Goal: Information Seeking & Learning: Learn about a topic

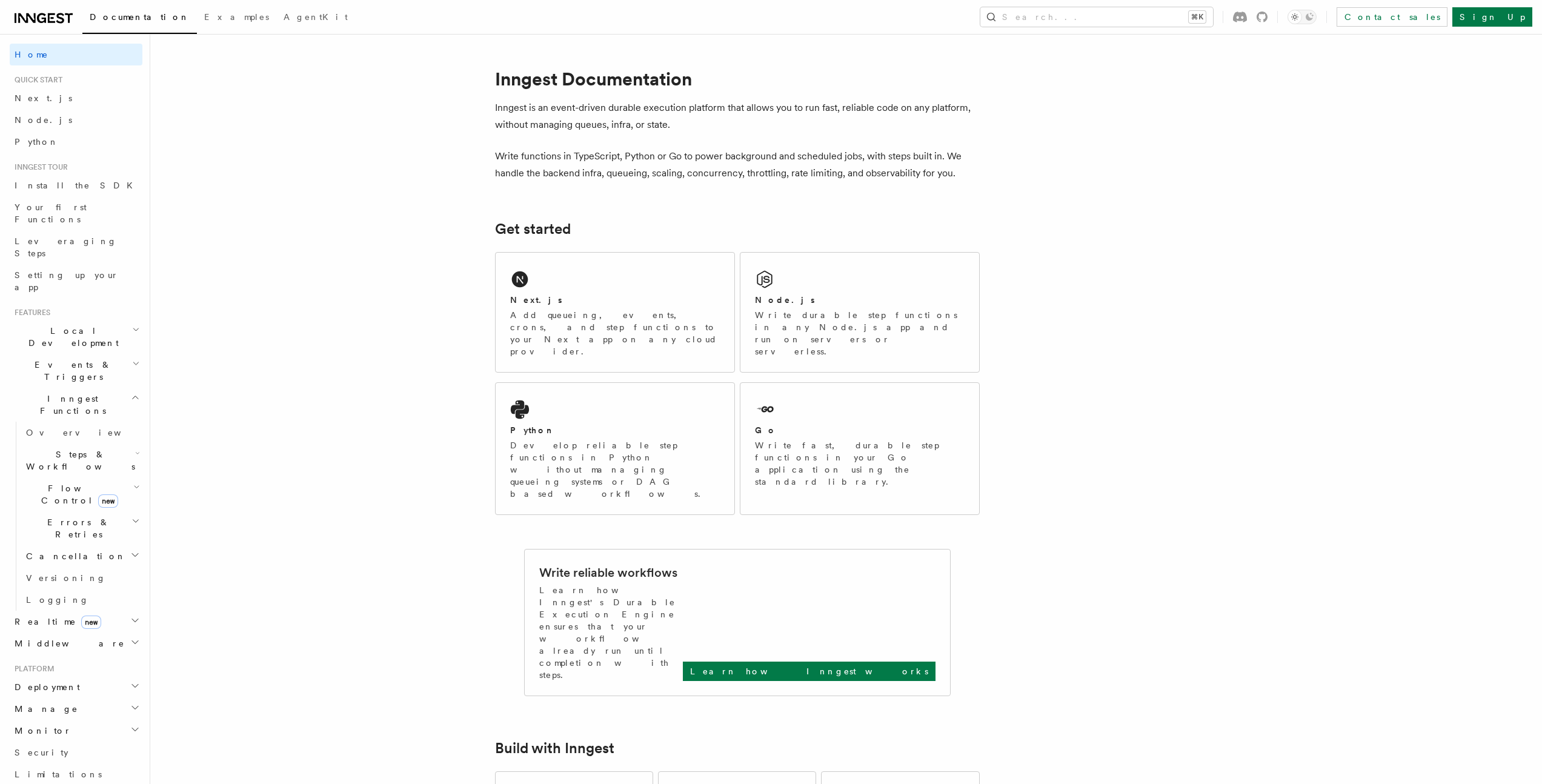
click at [58, 319] on h2 "Local Development" at bounding box center [76, 336] width 132 height 33
click at [64, 395] on link "Inngest Dev Server" at bounding box center [82, 411] width 121 height 33
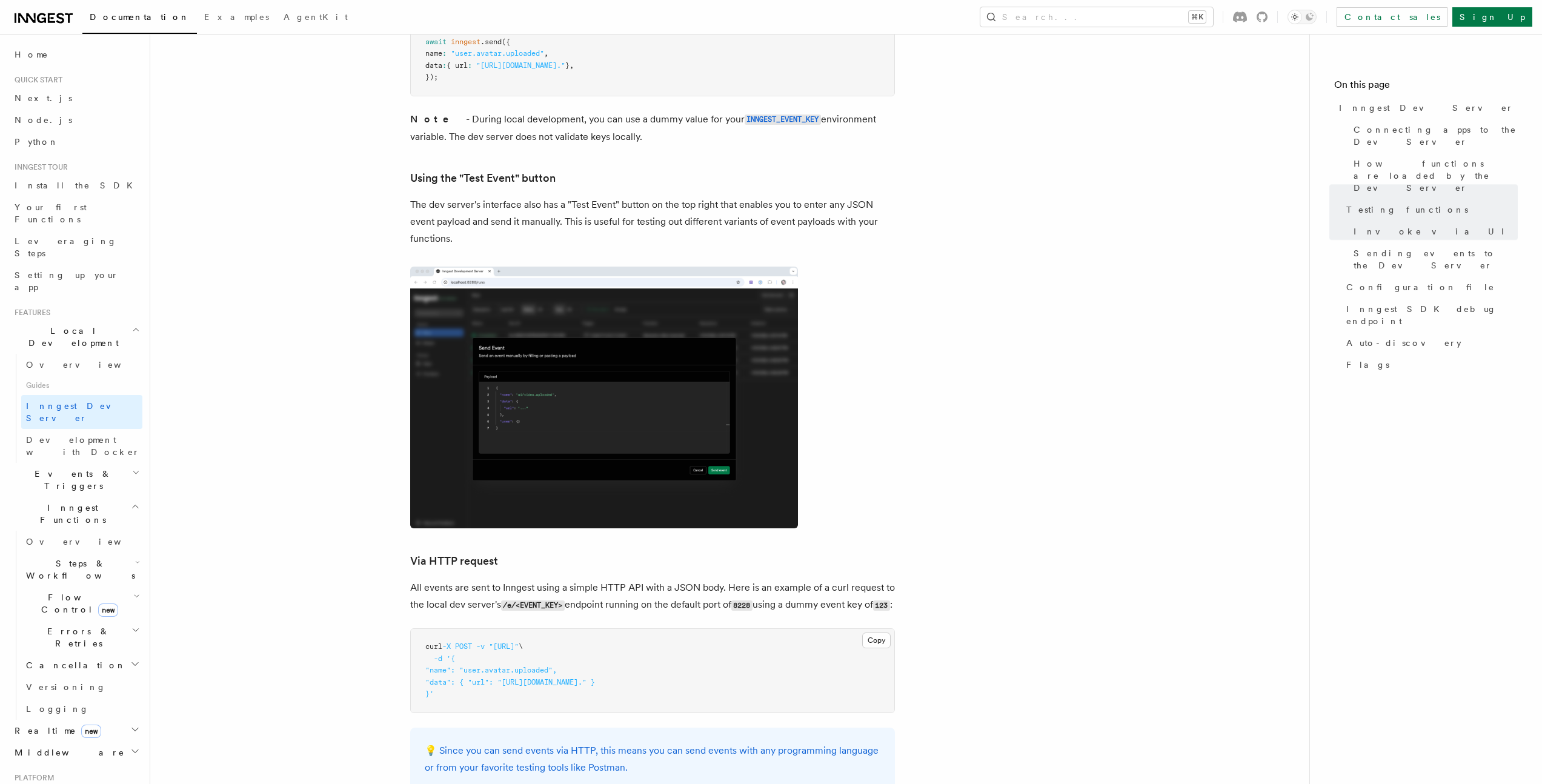
scroll to position [2114, 0]
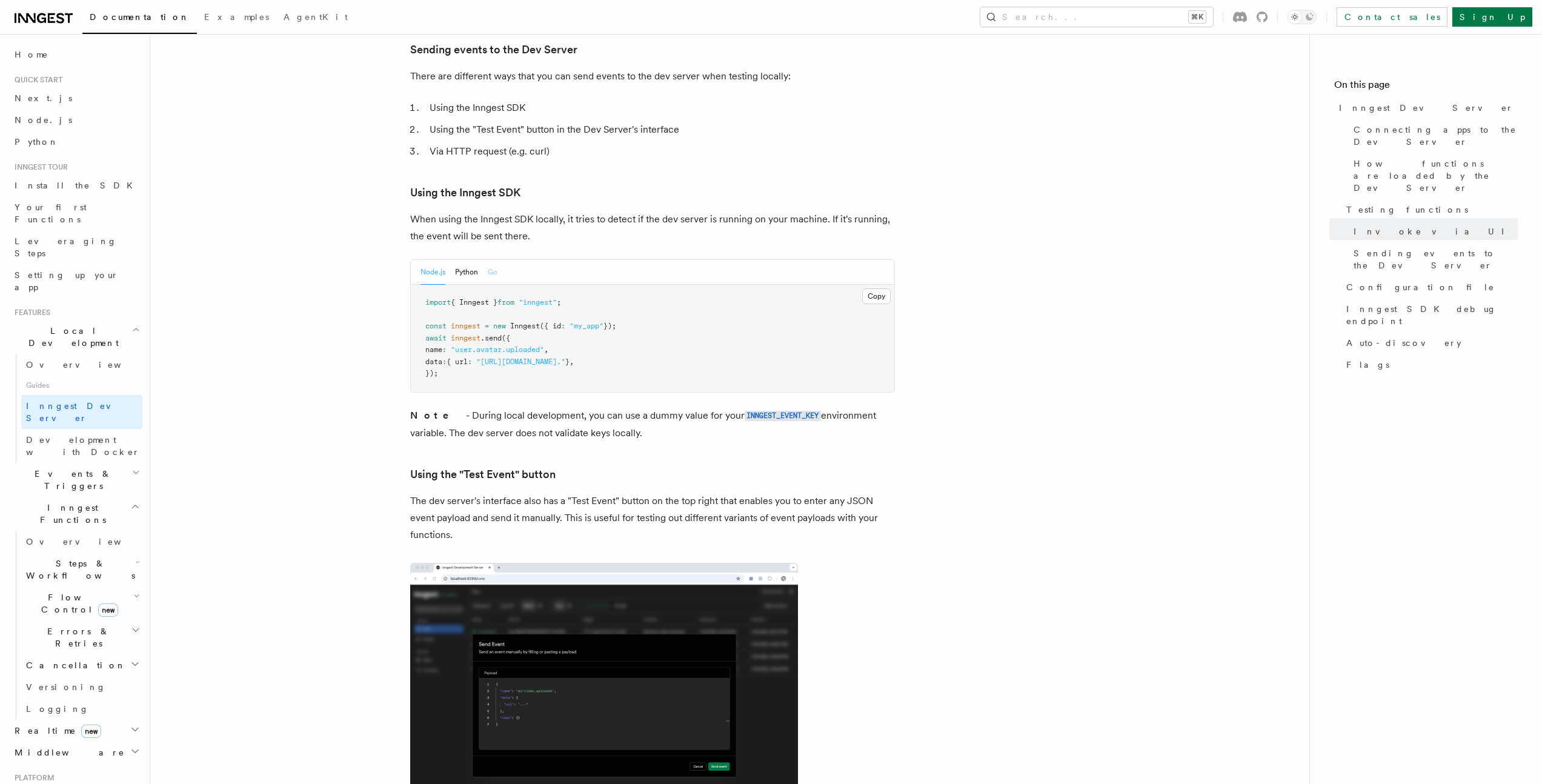
click at [491, 260] on button "Go" at bounding box center [492, 272] width 9 height 25
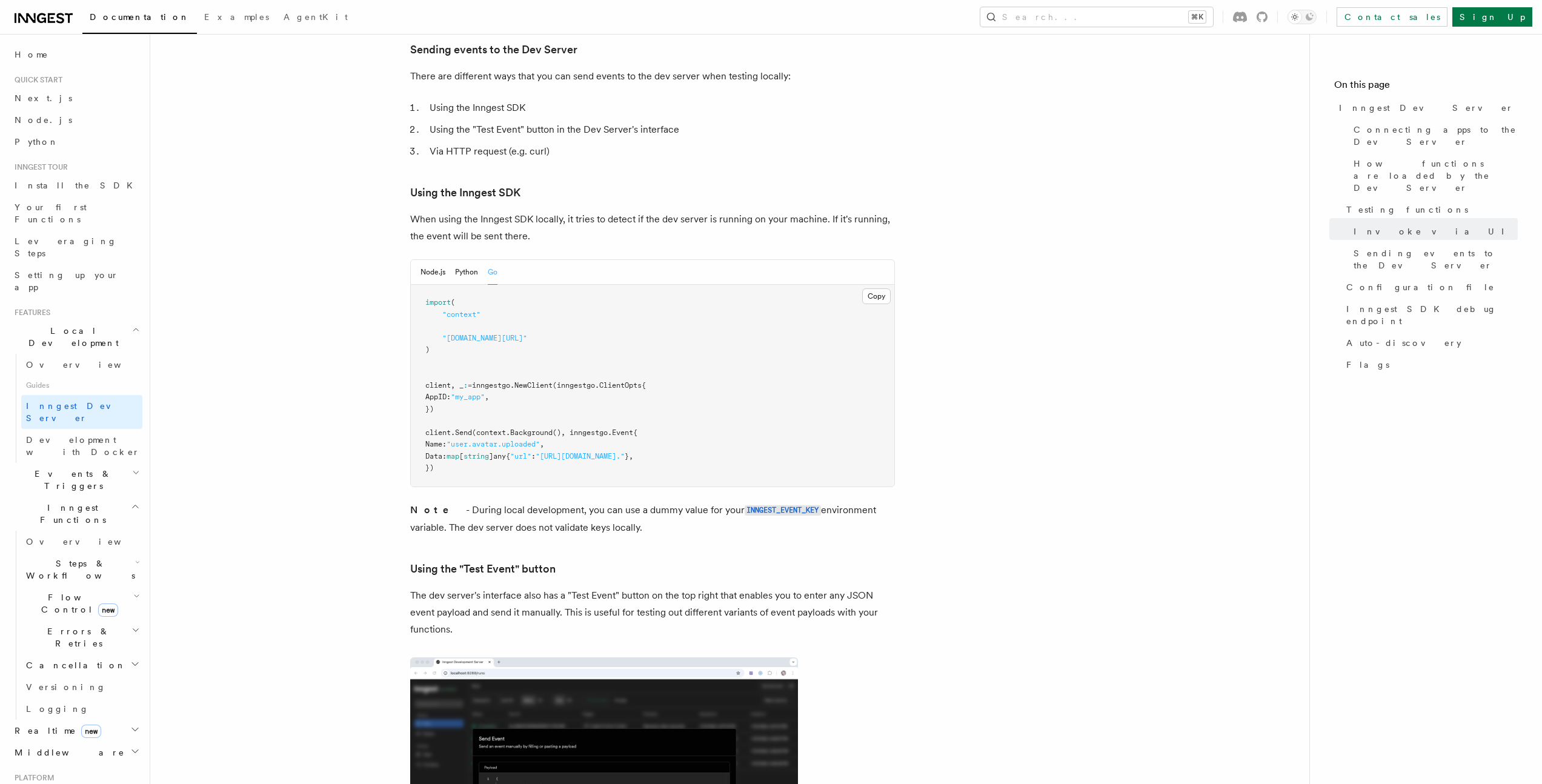
click at [59, 468] on span "Events & Triggers" at bounding box center [70, 480] width 122 height 24
click at [68, 544] on span "Sending events" at bounding box center [56, 554] width 61 height 21
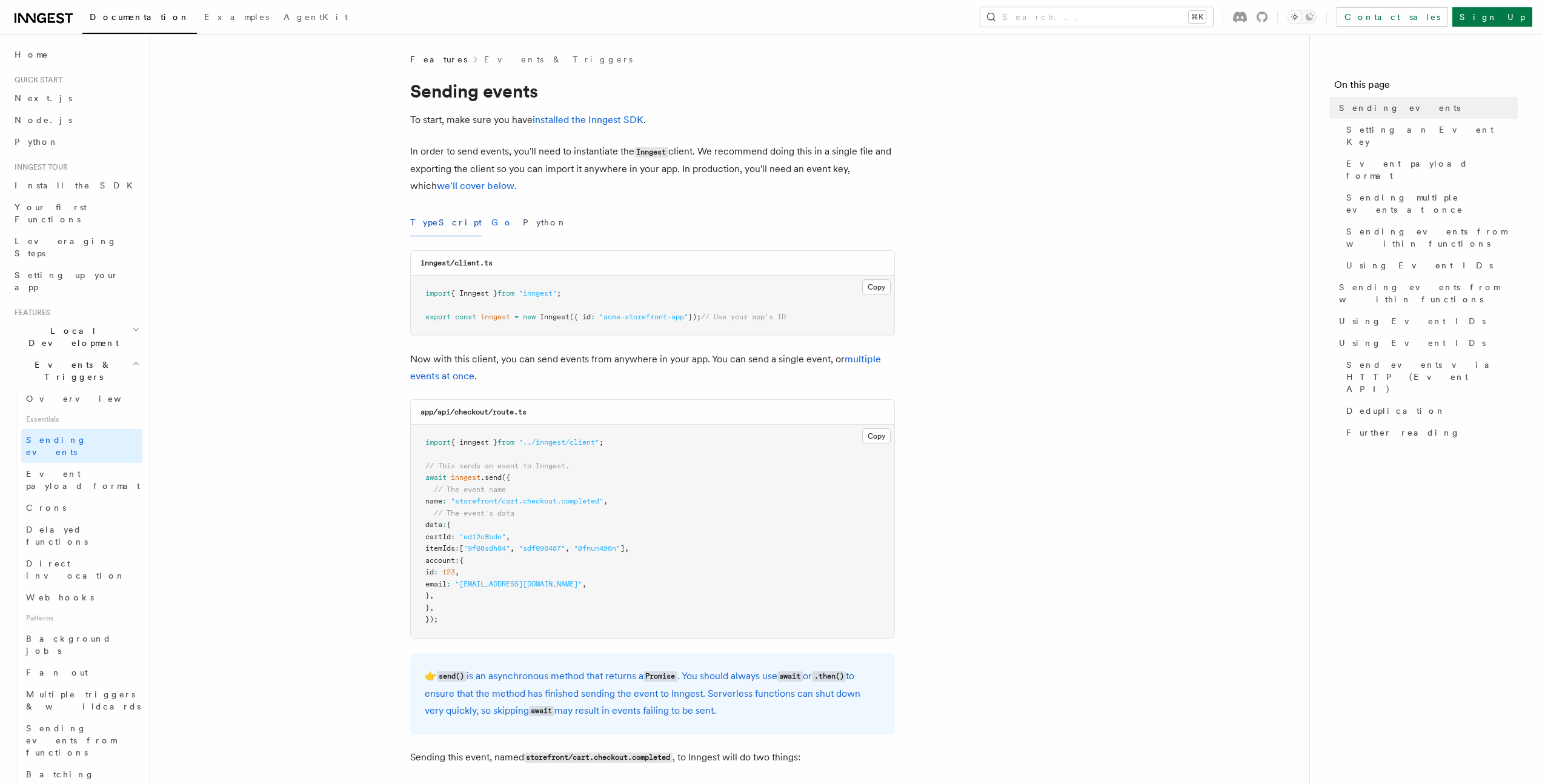
click at [491, 227] on button "Go" at bounding box center [502, 222] width 21 height 27
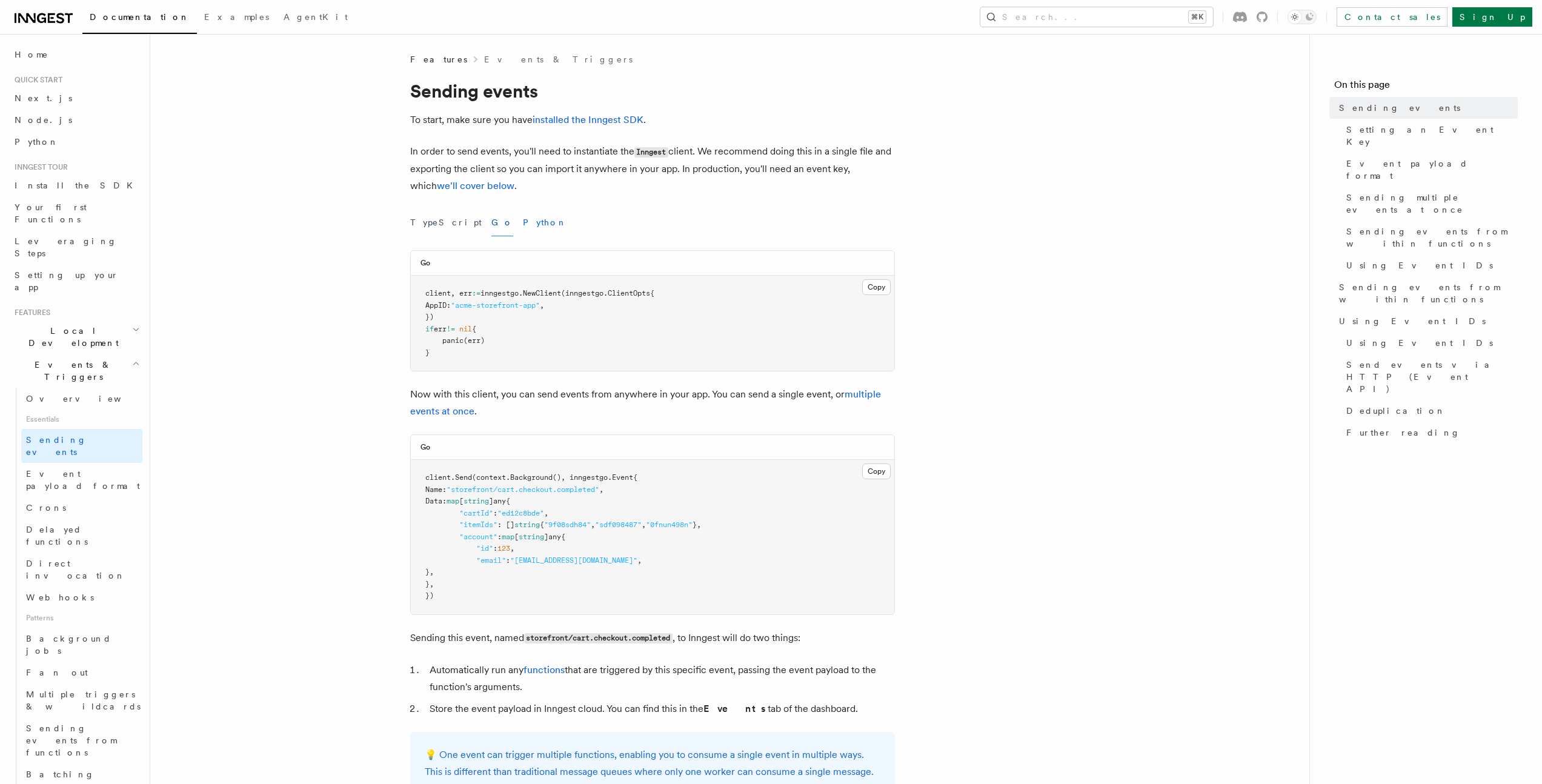
click at [523, 219] on button "Python" at bounding box center [545, 222] width 44 height 27
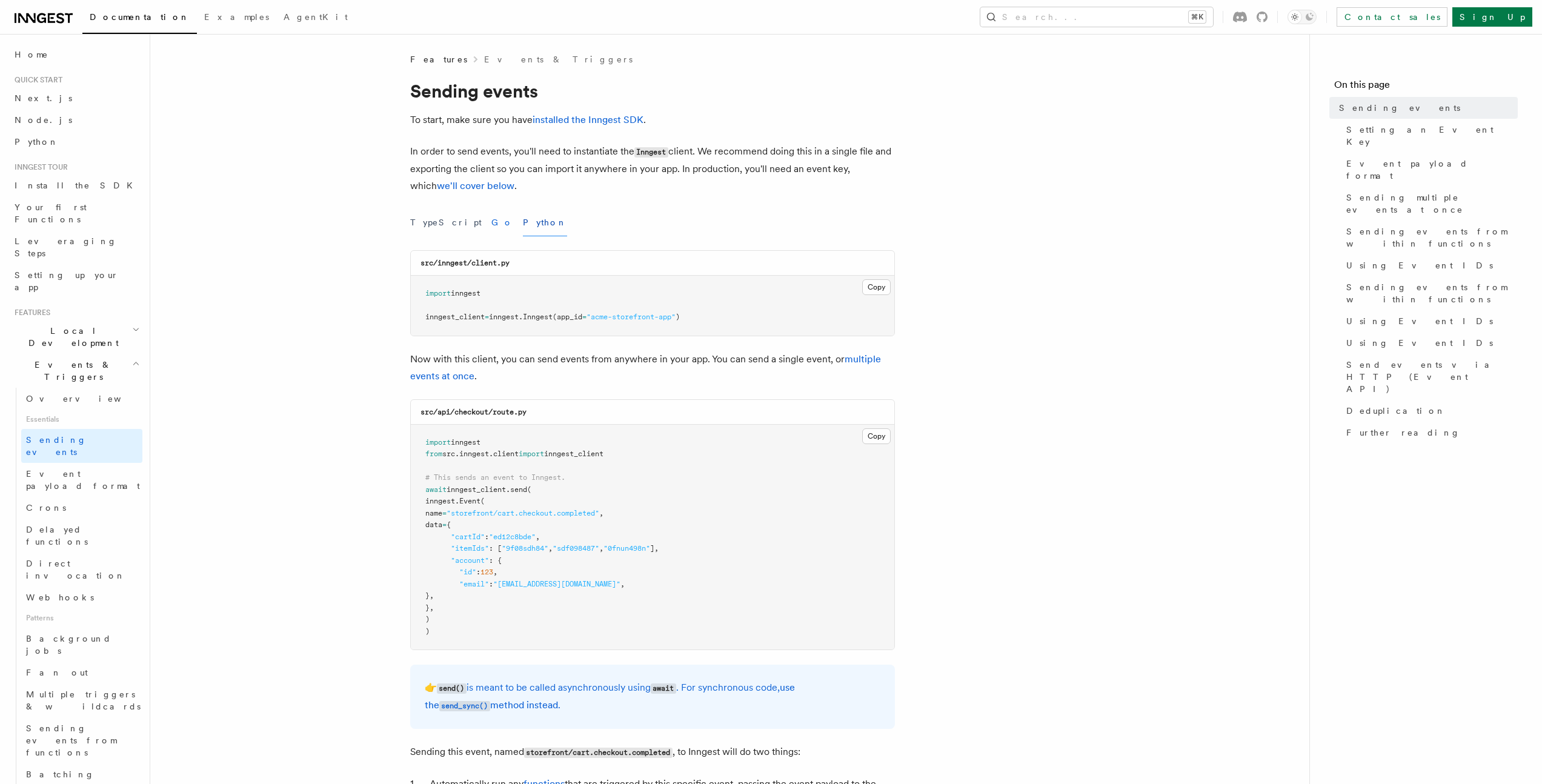
click at [491, 223] on button "Go" at bounding box center [502, 222] width 21 height 27
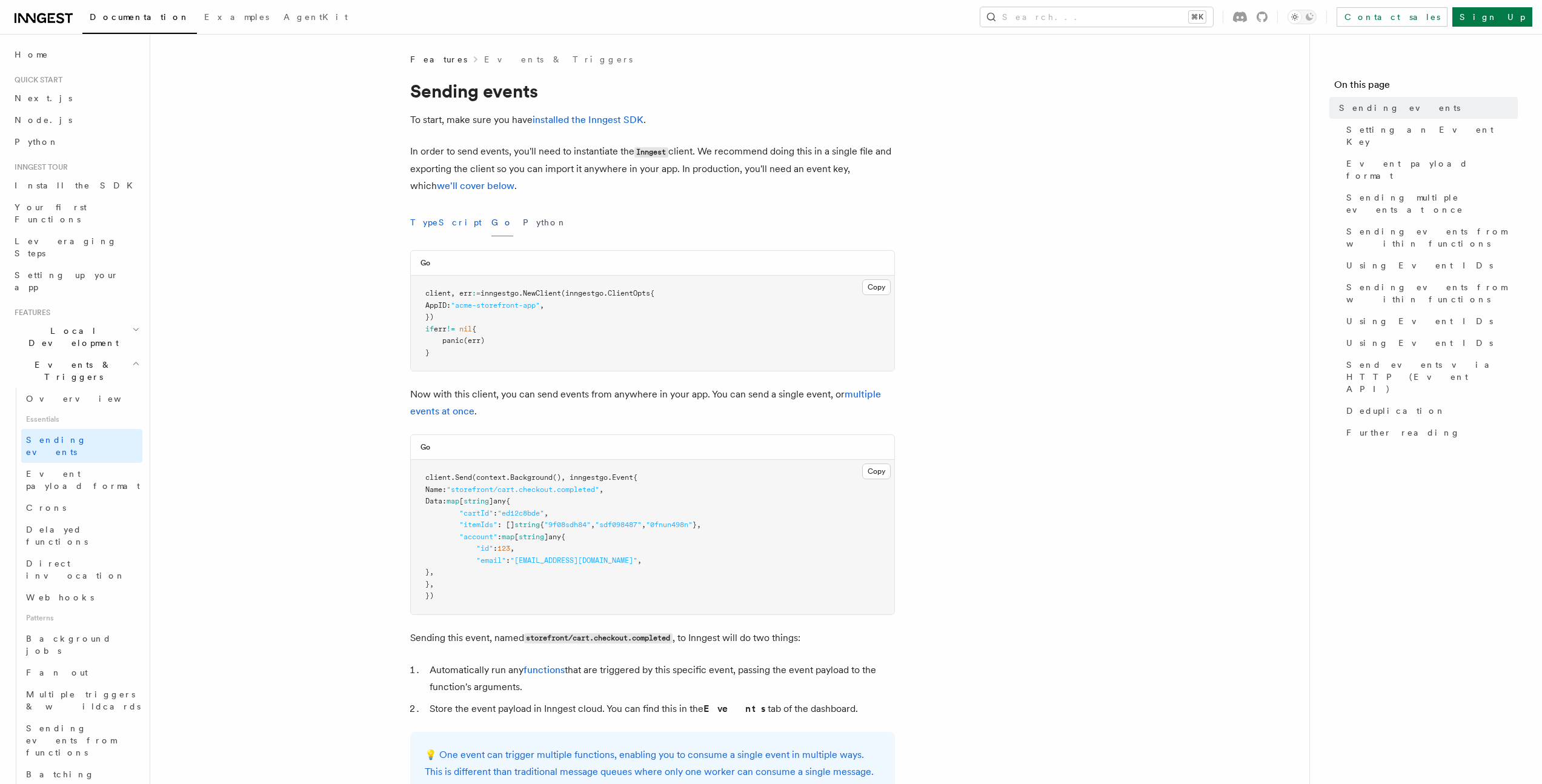
click at [443, 223] on button "TypeScript" at bounding box center [446, 222] width 71 height 27
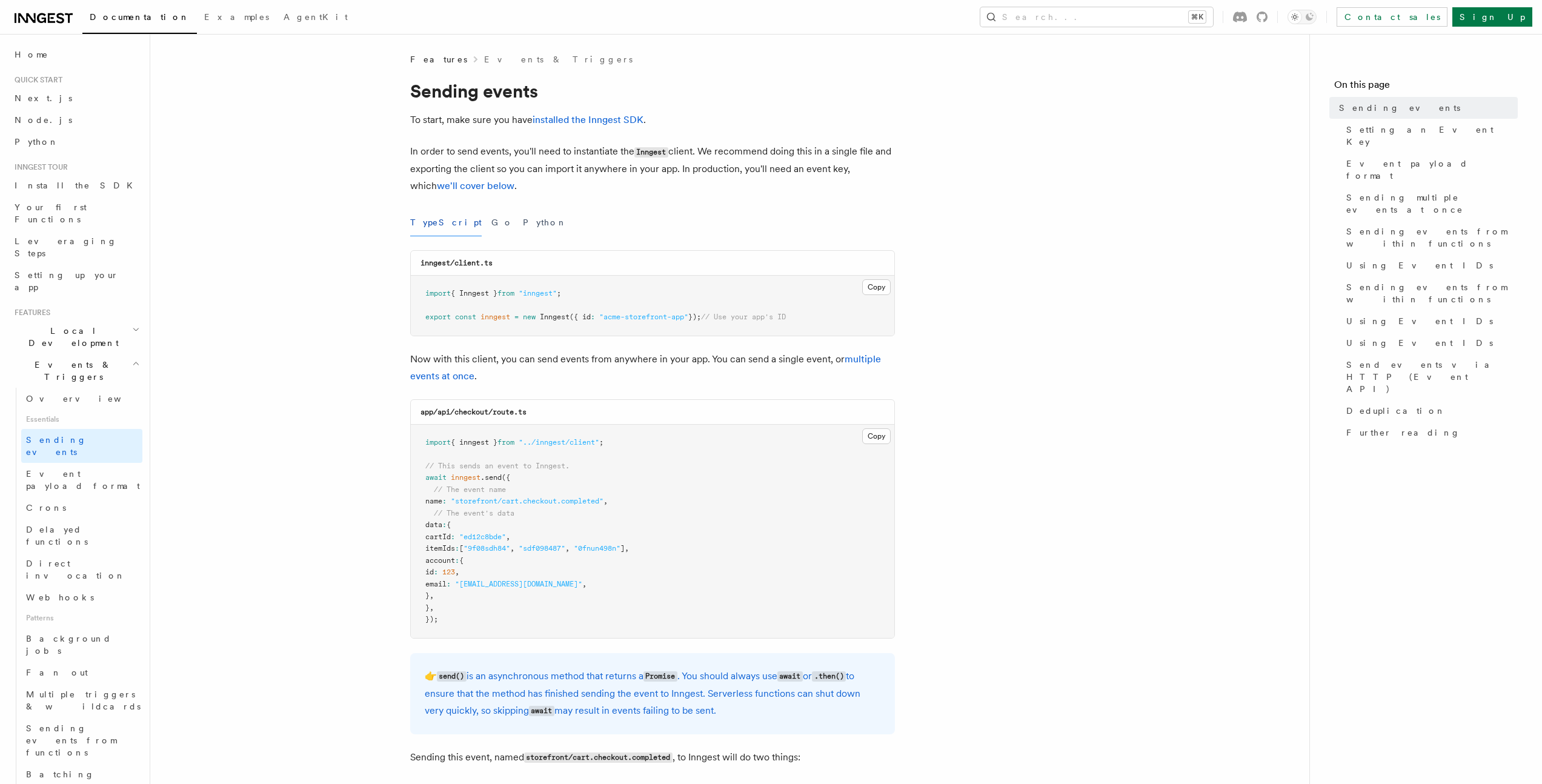
click at [458, 223] on div "TypeScript Go Python" at bounding box center [653, 222] width 485 height 27
click at [491, 223] on button "Go" at bounding box center [502, 222] width 21 height 27
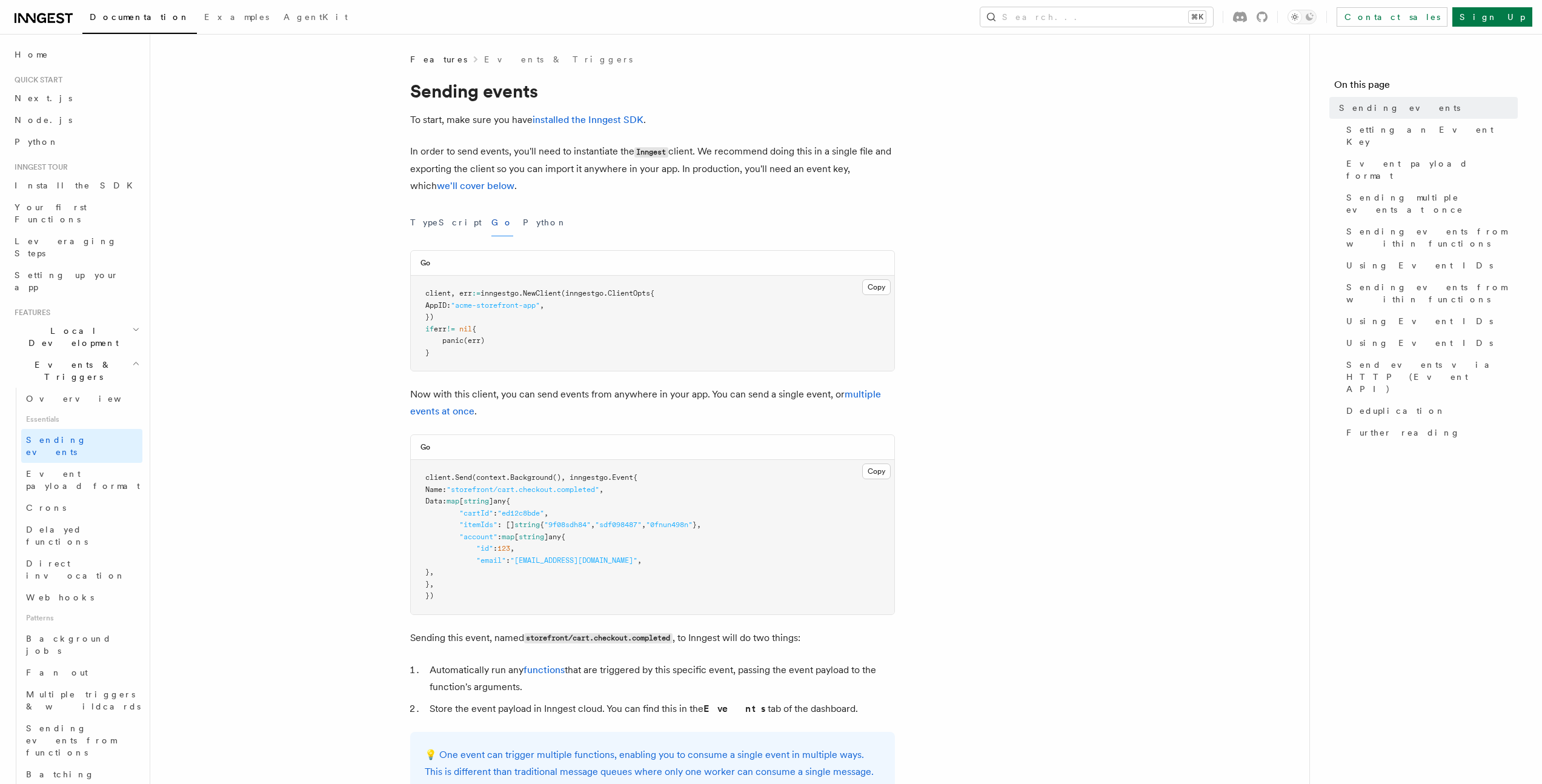
click at [69, 325] on span "Local Development" at bounding box center [70, 337] width 122 height 24
click at [73, 401] on span "Inngest Dev Server" at bounding box center [77, 411] width 104 height 21
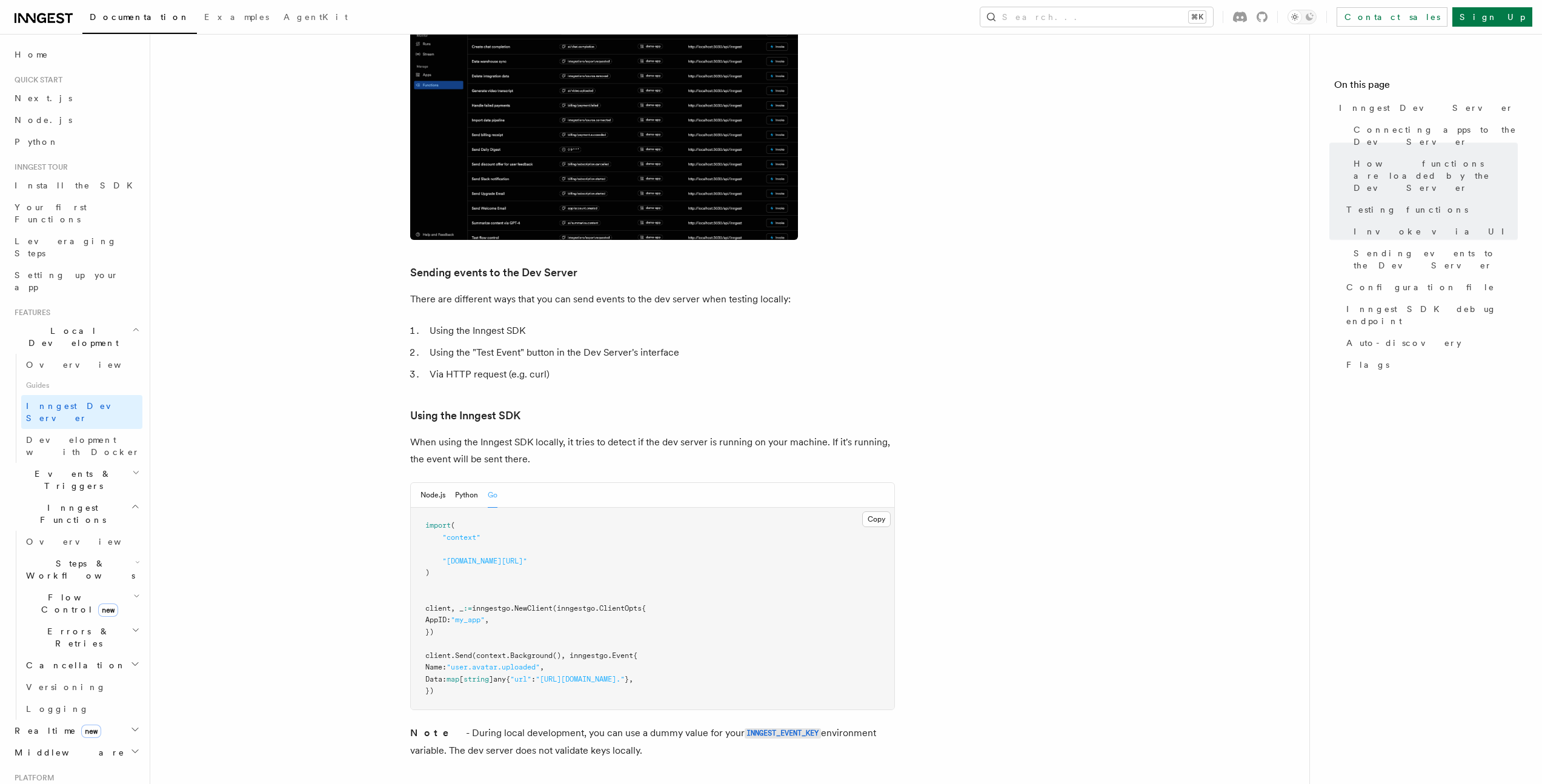
scroll to position [1989, 0]
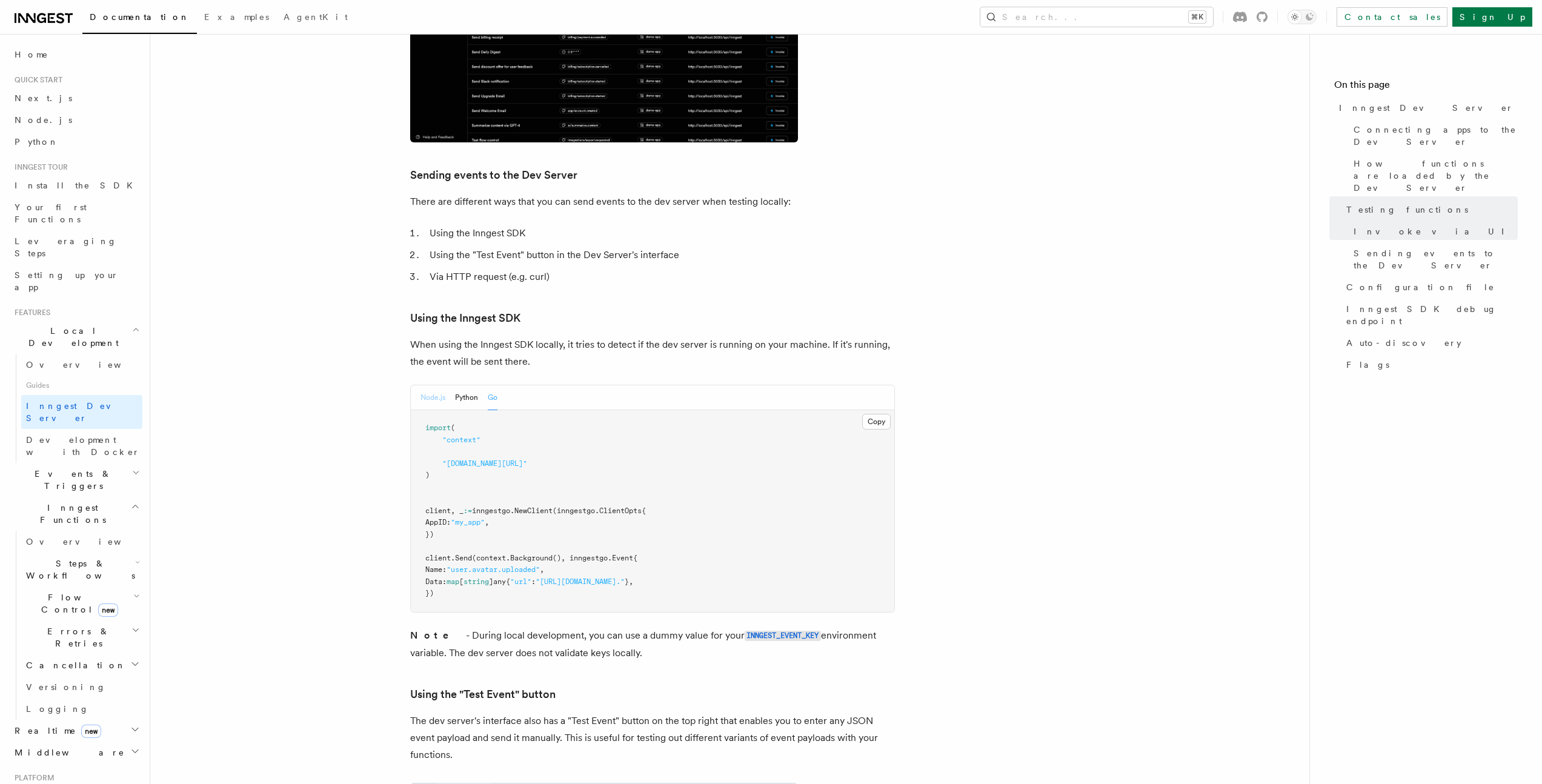
click at [427, 386] on button "Node.js" at bounding box center [432, 398] width 25 height 25
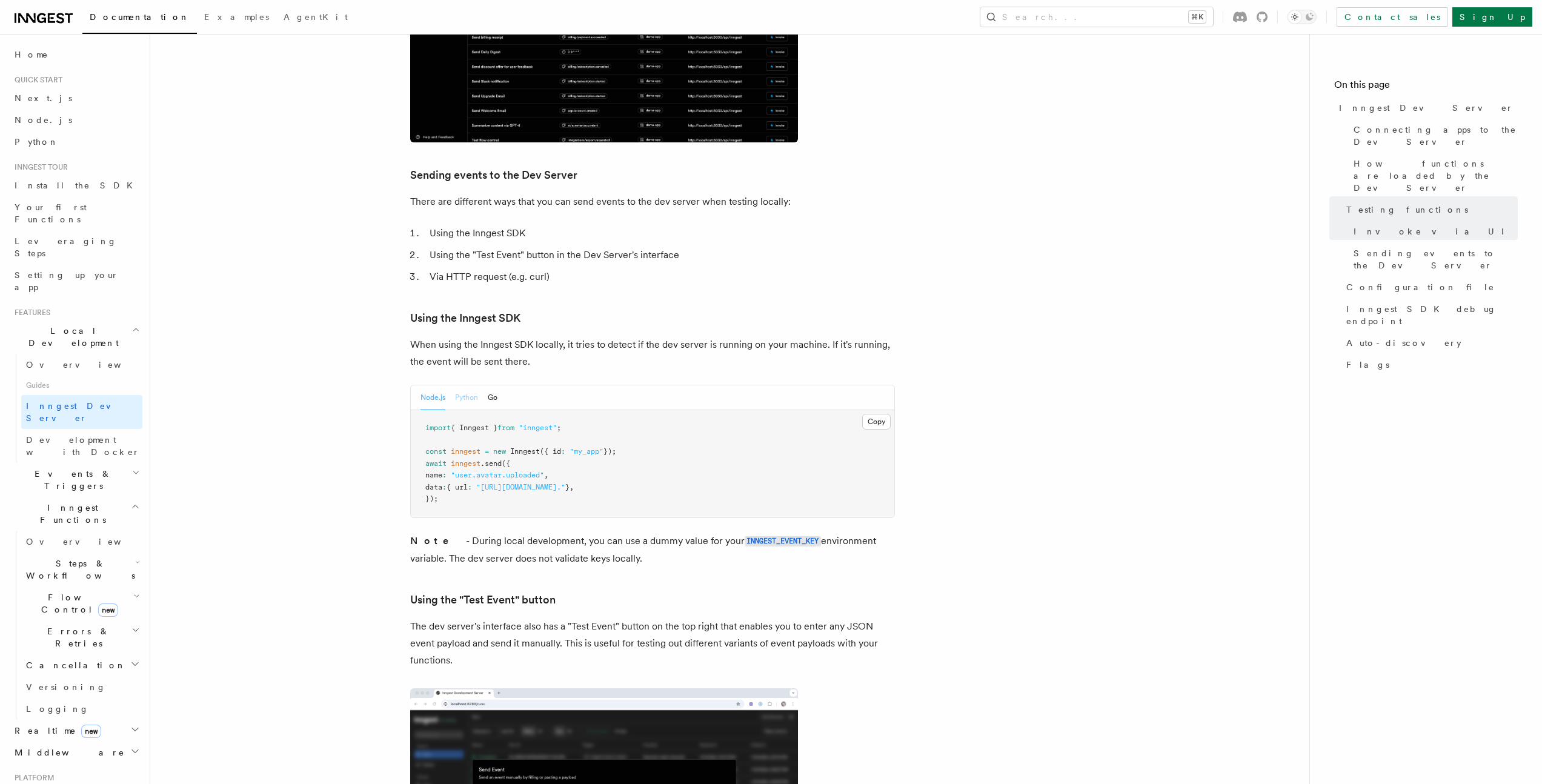
click at [455, 386] on button "Python" at bounding box center [466, 398] width 23 height 25
click at [491, 386] on button "Go" at bounding box center [492, 398] width 9 height 25
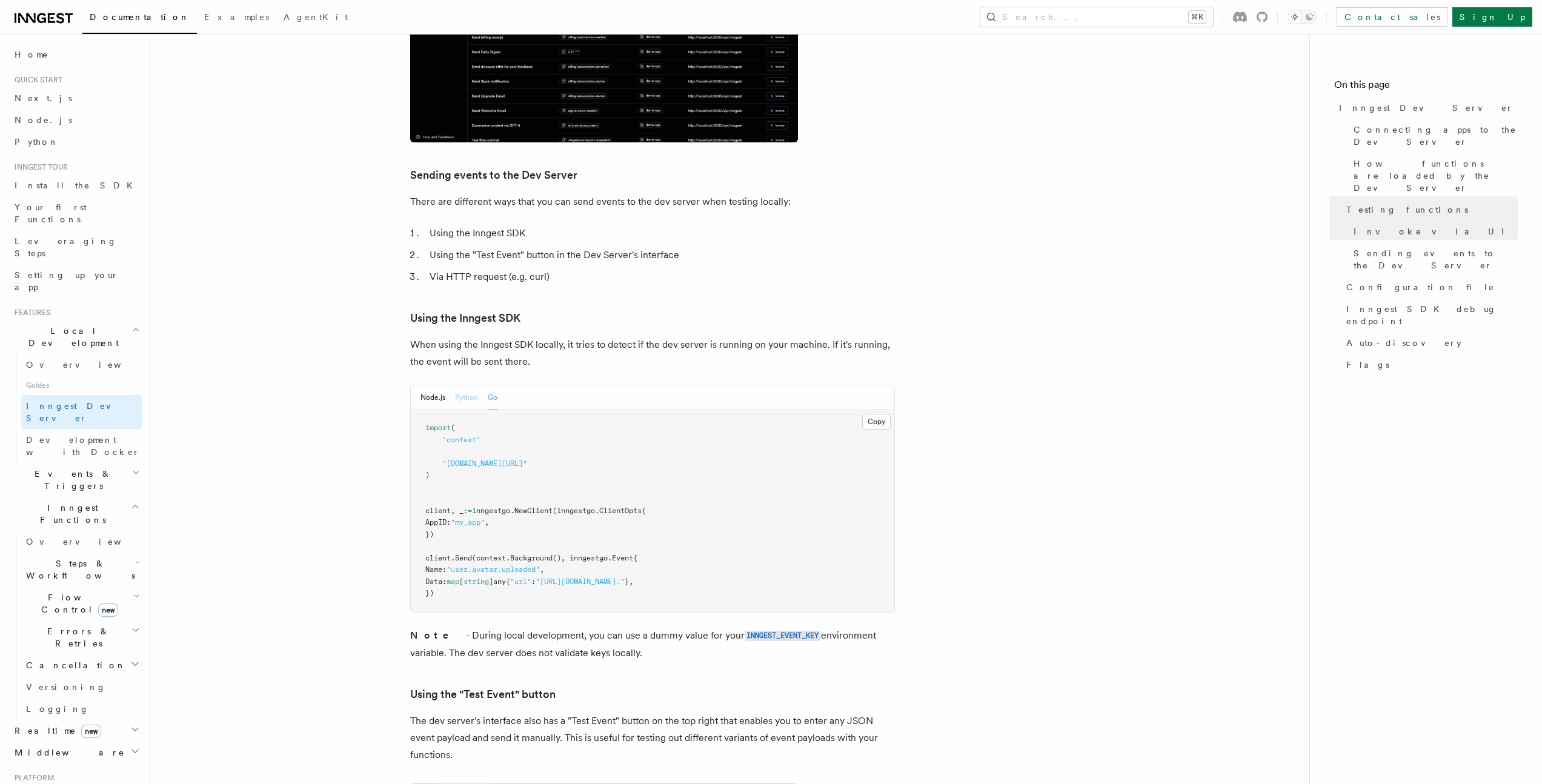
click at [473, 386] on button "Python" at bounding box center [466, 398] width 23 height 25
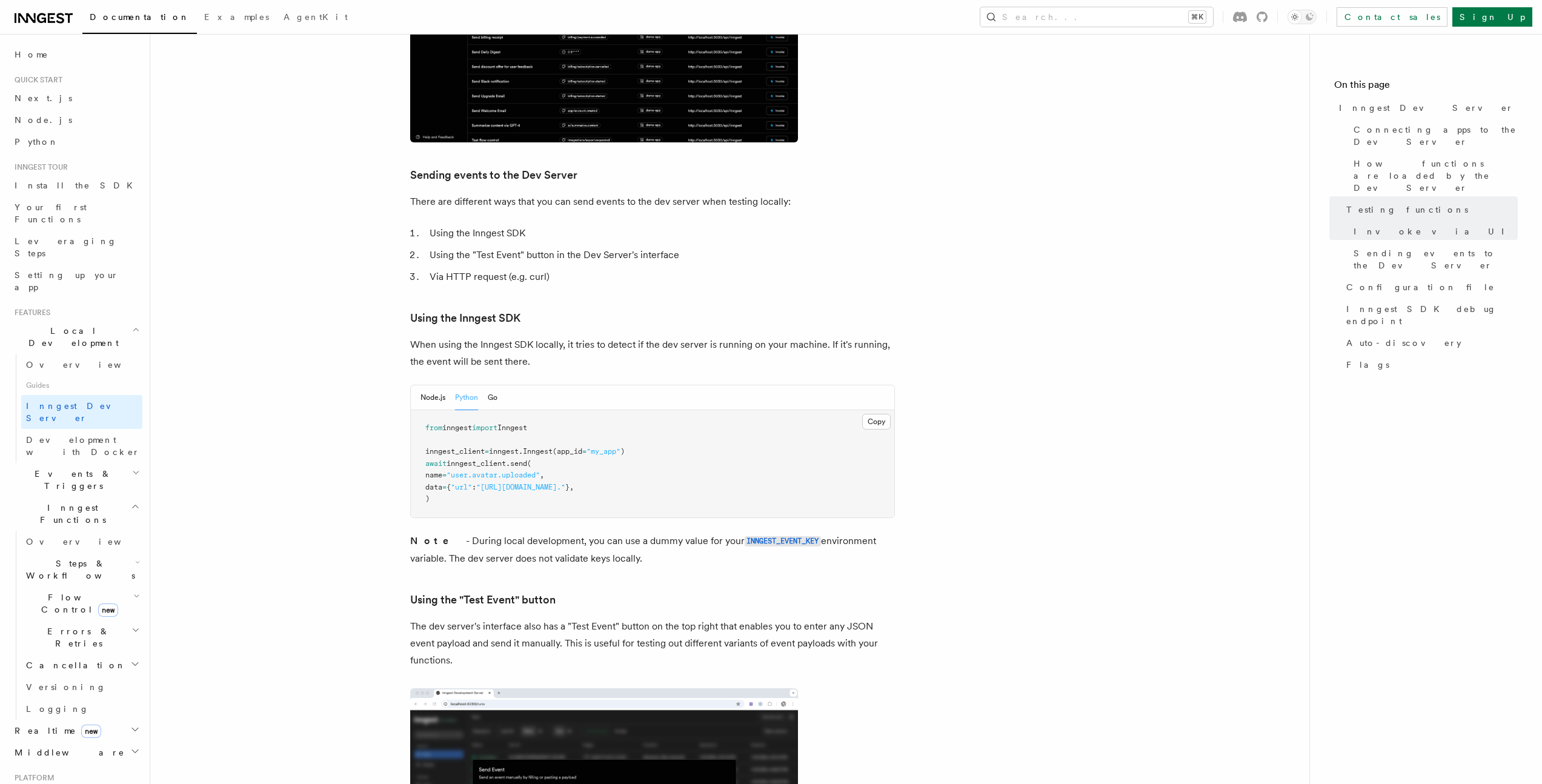
click at [498, 386] on div "Node.js Python Go" at bounding box center [652, 398] width 484 height 25
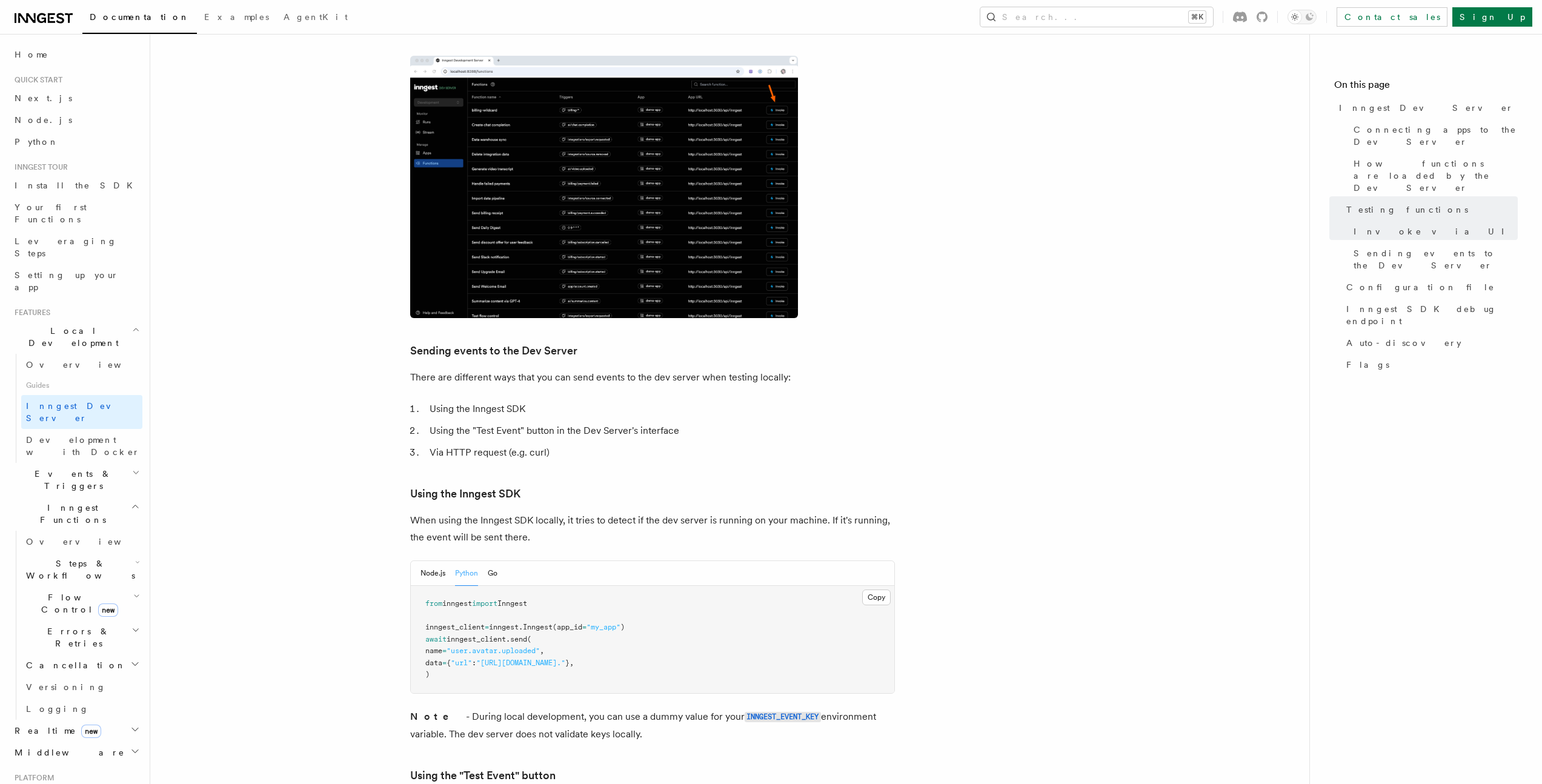
scroll to position [1876, 0]
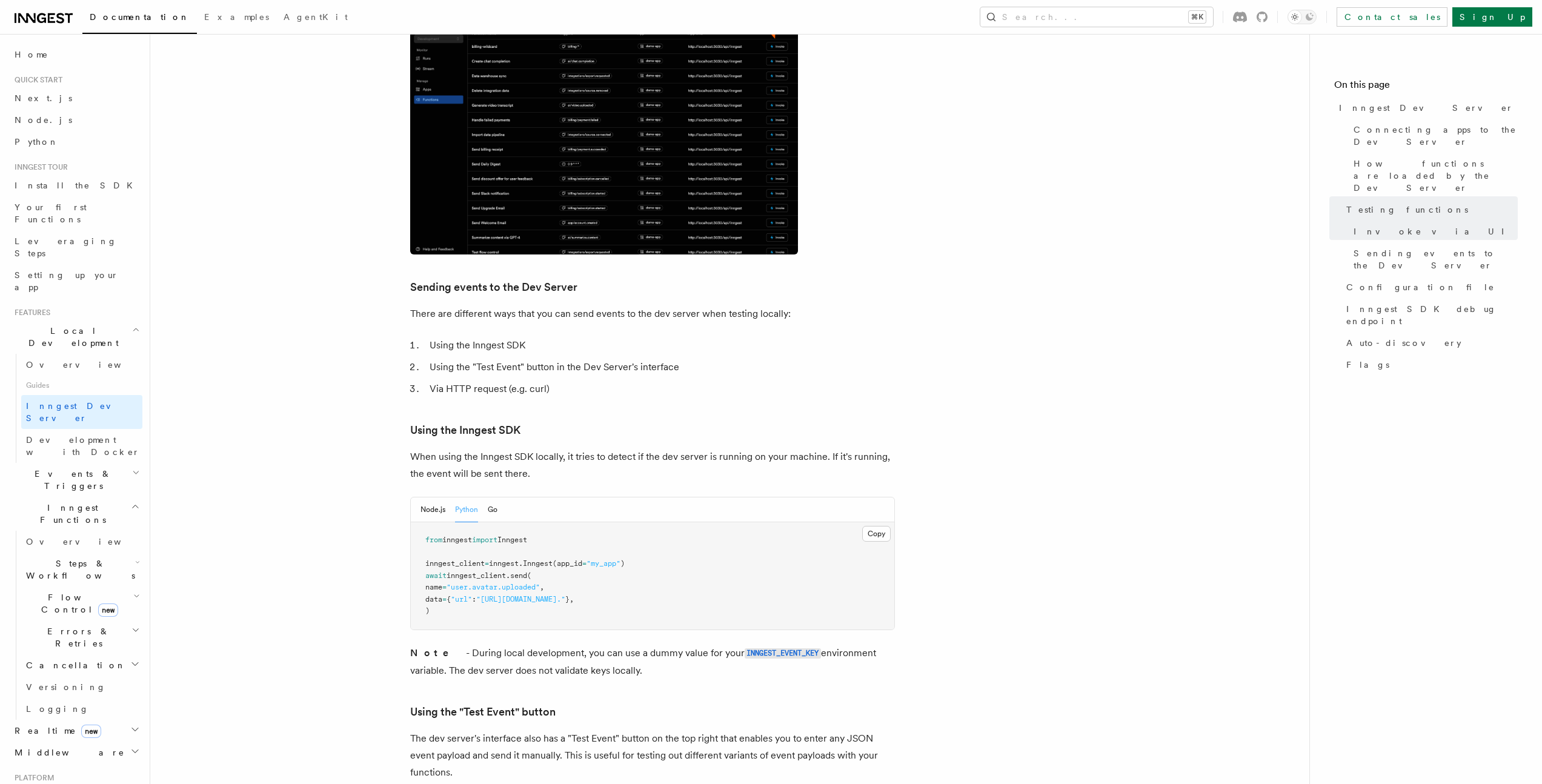
click at [486, 497] on div "Node.js Python Go" at bounding box center [459, 509] width 77 height 25
click at [488, 497] on button "Go" at bounding box center [492, 509] width 9 height 25
